Goal: Register for event/course

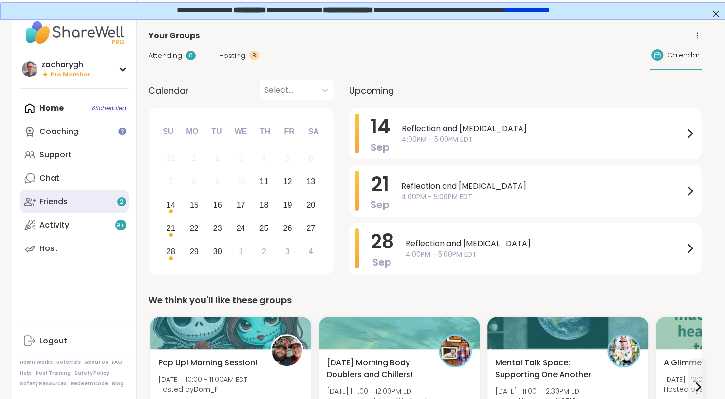
click at [51, 203] on div "Friends 2" at bounding box center [53, 201] width 28 height 11
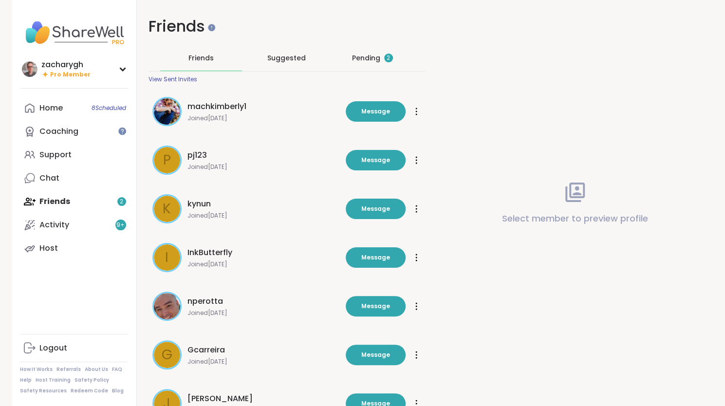
click at [362, 61] on div "Pending 2" at bounding box center [372, 58] width 41 height 10
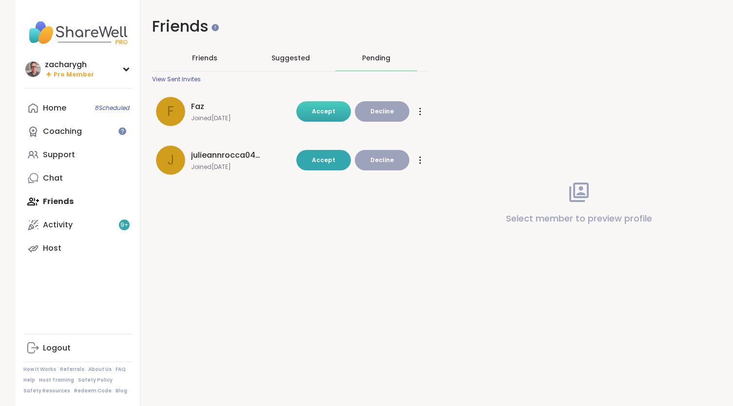
click at [320, 118] on button "Accept" at bounding box center [323, 111] width 55 height 20
click at [314, 159] on div "Friends Friends Suggested Pending View Sent Invites F Faz Joined Sep 2025 Accep…" at bounding box center [428, 203] width 577 height 406
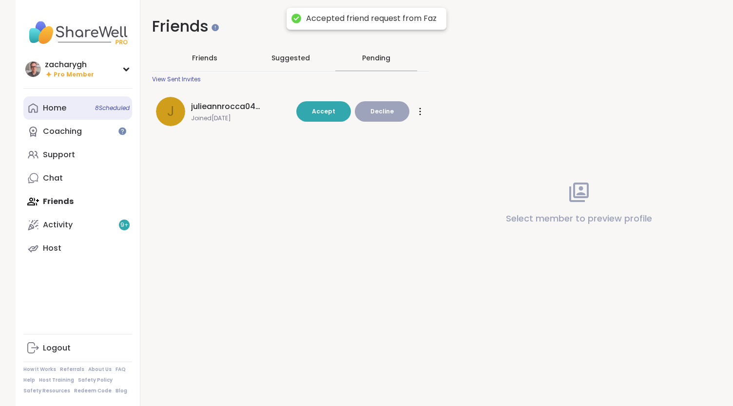
click at [55, 111] on div "Home 8 Scheduled" at bounding box center [54, 108] width 23 height 11
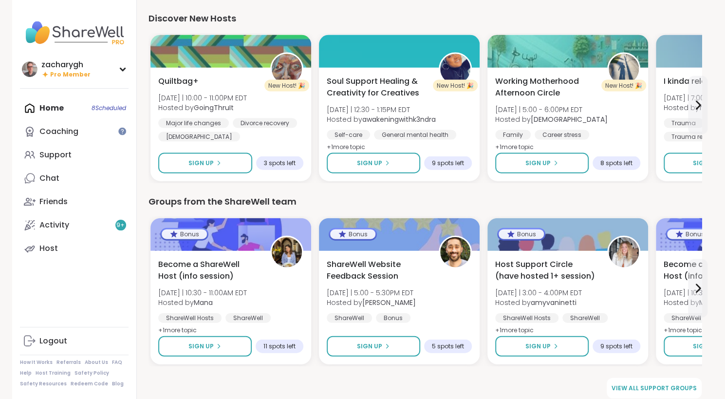
scroll to position [1206, 0]
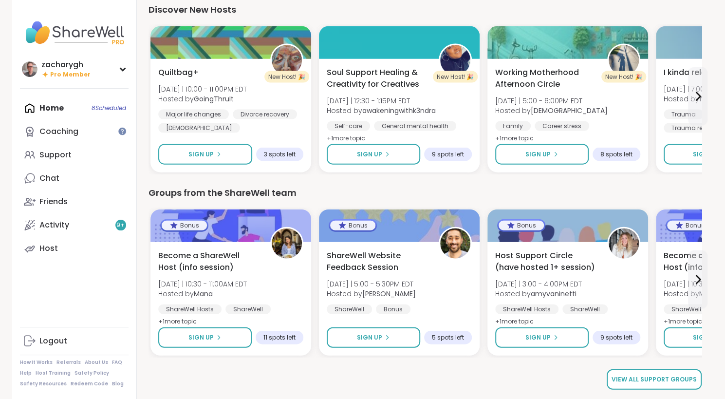
click at [667, 375] on span "View all support groups" at bounding box center [654, 379] width 85 height 9
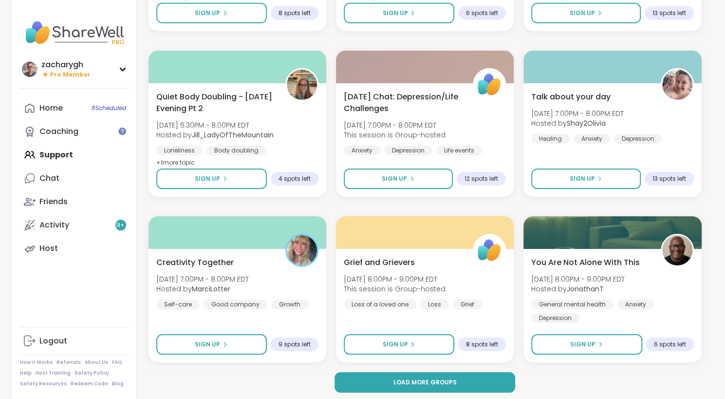
scroll to position [1765, 0]
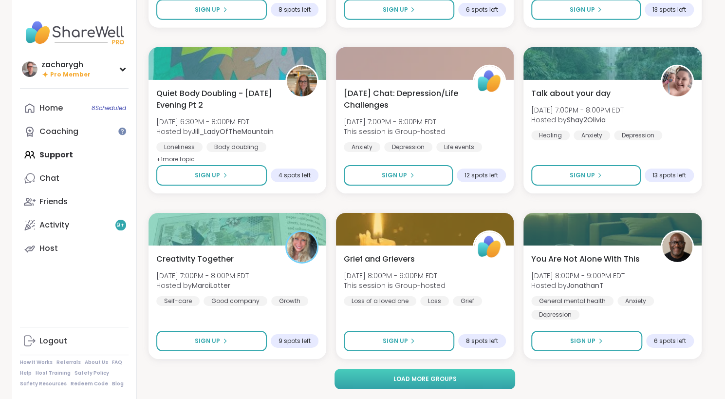
click at [477, 384] on button "Load more groups" at bounding box center [425, 379] width 181 height 20
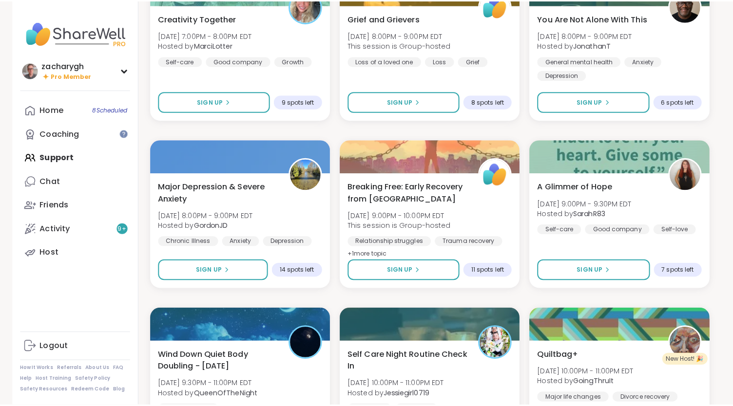
scroll to position [2010, 0]
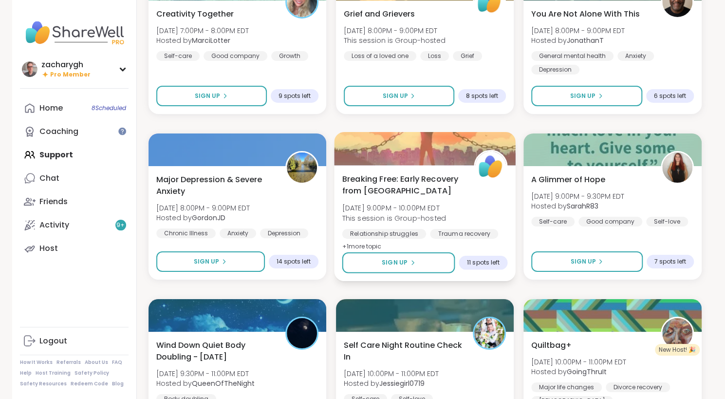
click at [384, 243] on div "Breaking Free: Early Recovery from Abuse Thu, Sep 11 | 9:00PM - 10:00PM EDT Thi…" at bounding box center [425, 223] width 182 height 116
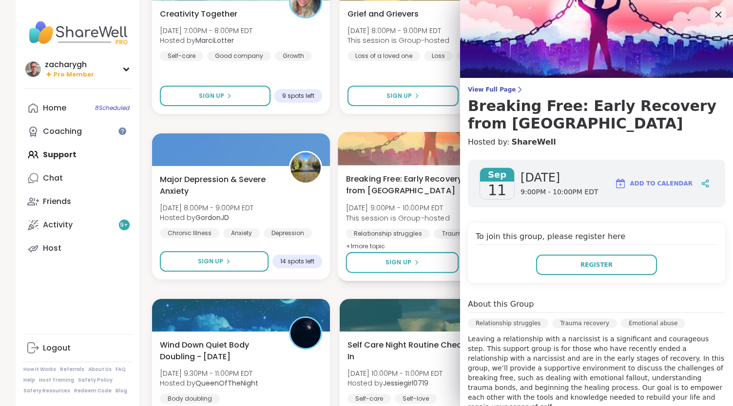
click at [384, 242] on div "Breaking Free: Early Recovery from Abuse Thu, Sep 11 | 9:00PM - 10:00PM EDT Thi…" at bounding box center [429, 223] width 182 height 116
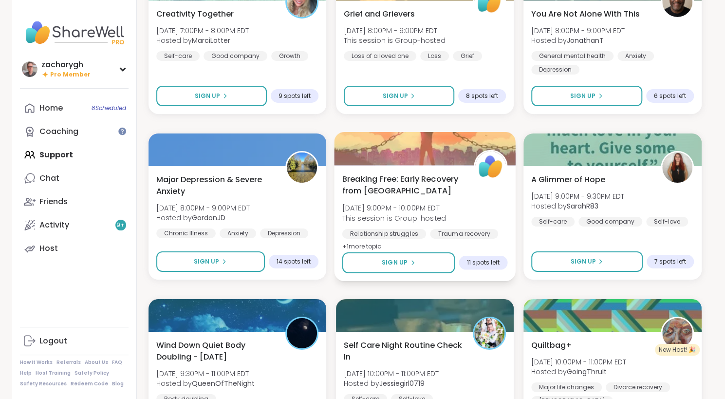
click at [477, 231] on div "Trauma recovery" at bounding box center [464, 234] width 68 height 10
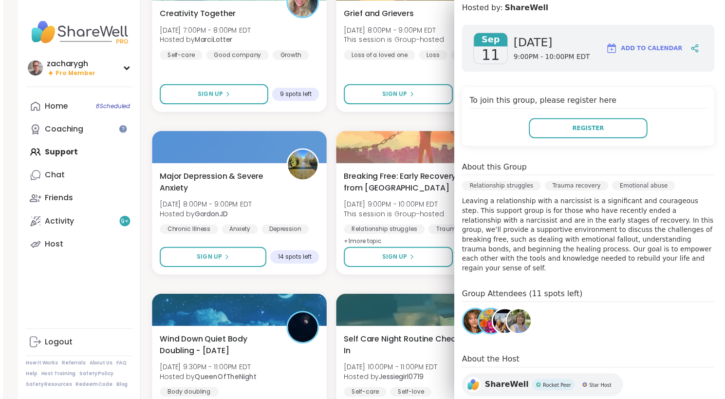
scroll to position [134, 0]
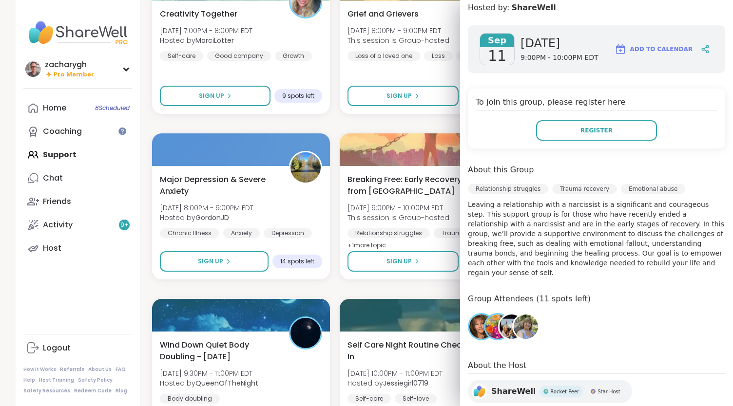
click at [502, 315] on img at bounding box center [511, 327] width 24 height 24
click at [553, 122] on button "Register" at bounding box center [596, 130] width 121 height 20
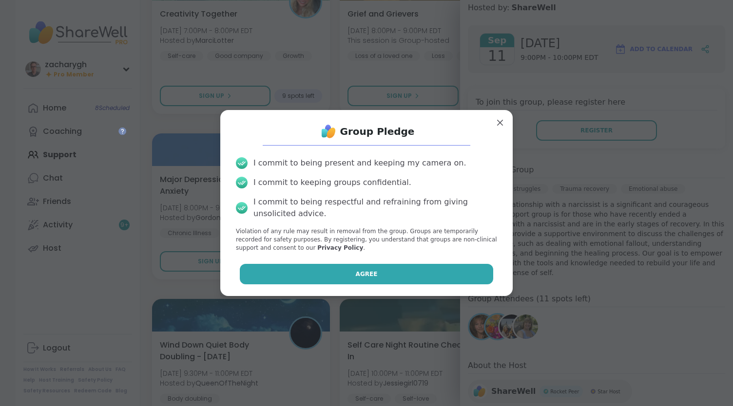
click at [395, 268] on button "Agree" at bounding box center [367, 274] width 254 height 20
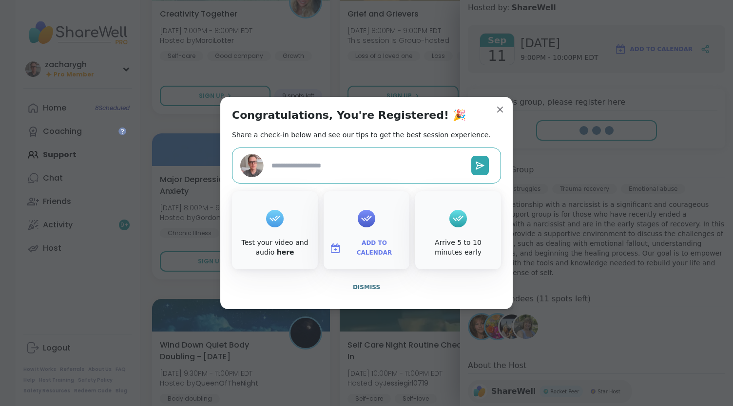
type textarea "*"
